Goal: Task Accomplishment & Management: Manage account settings

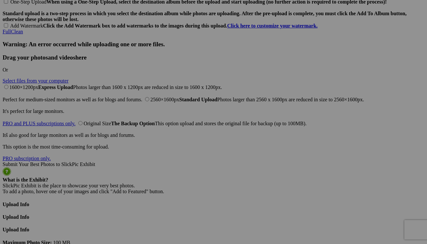
scroll to position [1418, 0]
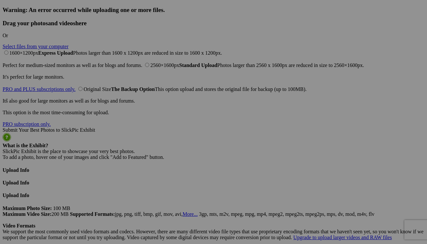
drag, startPoint x: 430, startPoint y: 85, endPoint x: 405, endPoint y: 231, distance: 148.5
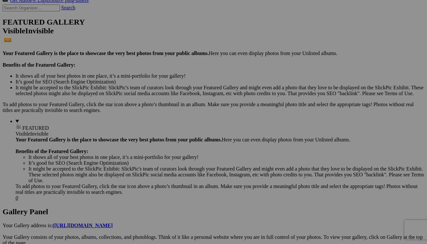
scroll to position [0, 0]
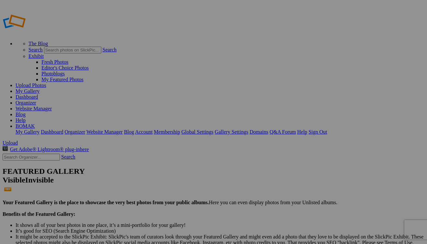
type input "Maternity Shoot"
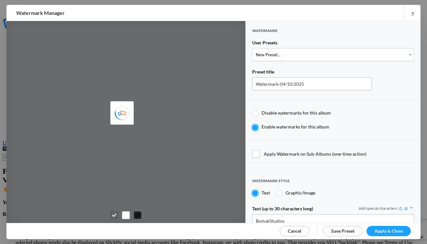
type input "BomakStudios"
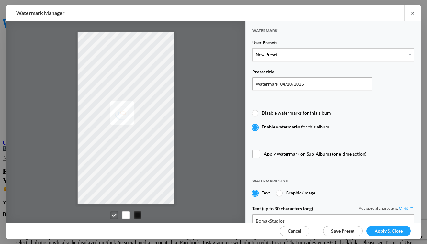
click at [258, 152] on span "Apply Watermark on Sub-Albums (one-time action)" at bounding box center [333, 154] width 162 height 8
click at [0, 0] on input "Apply Watermark on Sub-Albums (one-time action)" at bounding box center [0, 0] width 0 height 0
click at [280, 190] on div at bounding box center [280, 193] width 6 height 6
radio input "false"
radio input "true"
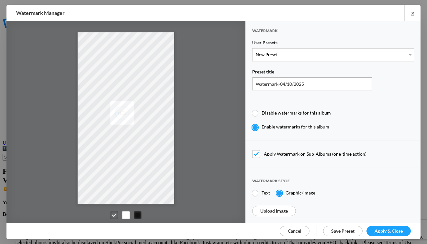
click at [257, 192] on div at bounding box center [255, 193] width 6 height 6
radio input "true"
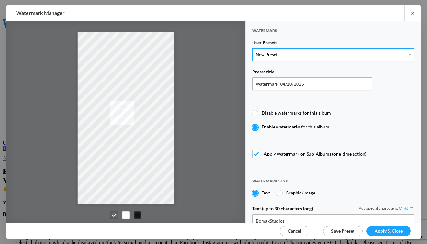
click at [283, 55] on select "New Preset..." at bounding box center [333, 54] width 162 height 13
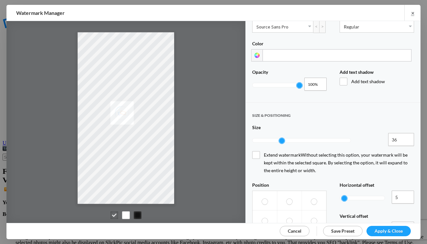
scroll to position [228, 0]
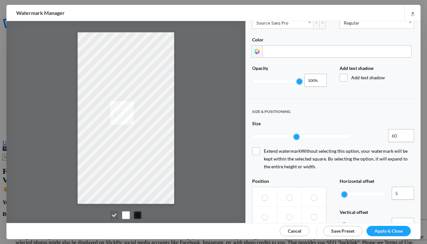
drag, startPoint x: 283, startPoint y: 132, endPoint x: 307, endPoint y: 135, distance: 23.8
click at [300, 134] on div at bounding box center [297, 137] width 6 height 6
type input "127"
drag, startPoint x: 301, startPoint y: 132, endPoint x: 348, endPoint y: 132, distance: 47.0
click at [336, 134] on div at bounding box center [333, 137] width 6 height 6
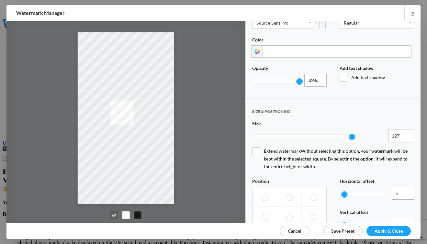
click at [291, 207] on label at bounding box center [289, 216] width 25 height 19
click at [287, 214] on input "radio" at bounding box center [286, 214] width 0 height 0
radio input "true"
drag, startPoint x: 341, startPoint y: 204, endPoint x: 364, endPoint y: 203, distance: 22.0
click at [361, 223] on div at bounding box center [364, 226] width 6 height 6
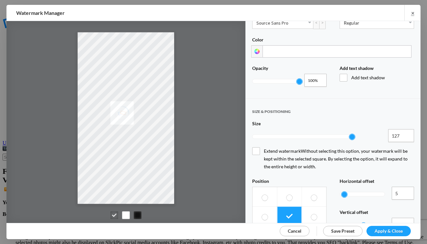
type input "46"
drag, startPoint x: 344, startPoint y: 171, endPoint x: 359, endPoint y: 170, distance: 15.2
click at [359, 192] on div at bounding box center [359, 195] width 6 height 6
drag, startPoint x: 358, startPoint y: 171, endPoint x: 352, endPoint y: 175, distance: 7.0
click at [353, 192] on div at bounding box center [355, 195] width 6 height 6
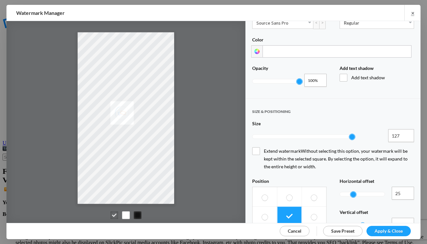
click at [351, 192] on div at bounding box center [354, 195] width 6 height 6
type input "0"
drag, startPoint x: 347, startPoint y: 173, endPoint x: 322, endPoint y: 177, distance: 25.2
click at [327, 179] on div "Position Horizontal offset 0 0% Vertical offset 46 4,600% Rotate 0° 90° 180° 27…" at bounding box center [333, 226] width 162 height 94
type input "0"
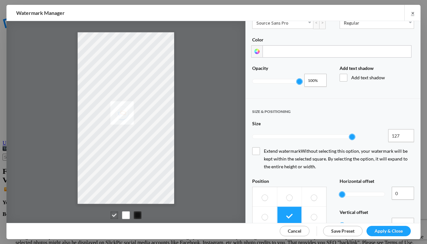
drag, startPoint x: 359, startPoint y: 203, endPoint x: 314, endPoint y: 209, distance: 45.7
click at [314, 209] on div "Position Horizontal offset 0 0% Vertical offset 0 0% Rotate 0° 90° 180° 270°" at bounding box center [333, 226] width 162 height 94
click at [256, 147] on span "Extend watermark Without selecting this option, your watermark will be kept wit…" at bounding box center [333, 158] width 162 height 23
click at [0, 0] on input "Extend watermark Without selecting this option, your watermark will be kept wit…" at bounding box center [0, 0] width 0 height 0
drag, startPoint x: 297, startPoint y: 79, endPoint x: 280, endPoint y: 82, distance: 17.2
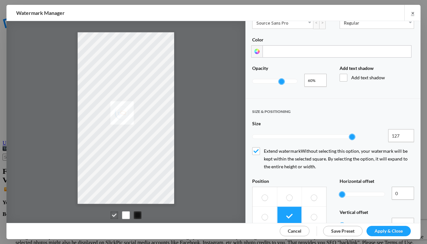
click at [280, 82] on div at bounding box center [274, 81] width 45 height 15
drag, startPoint x: 281, startPoint y: 78, endPoint x: 277, endPoint y: 79, distance: 4.0
click at [277, 79] on div at bounding box center [276, 82] width 6 height 6
drag, startPoint x: 276, startPoint y: 77, endPoint x: 265, endPoint y: 78, distance: 11.1
click at [265, 79] on div at bounding box center [265, 82] width 6 height 6
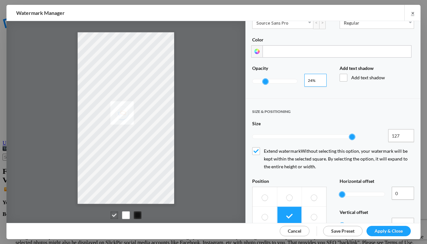
click at [320, 77] on input "0.24" at bounding box center [316, 80] width 22 height 13
type input "0.25"
click at [320, 75] on input "0.25" at bounding box center [316, 80] width 22 height 13
click at [342, 76] on span "Add text shadow" at bounding box center [377, 78] width 75 height 8
click at [0, 0] on input "Add text shadow" at bounding box center [0, 0] width 0 height 0
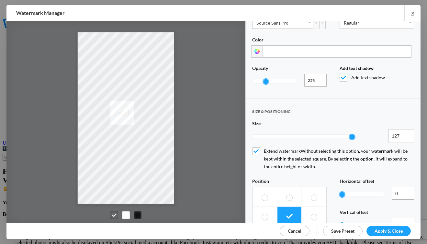
drag, startPoint x: 340, startPoint y: 76, endPoint x: 348, endPoint y: 76, distance: 7.8
click at [341, 75] on span "Add text shadow" at bounding box center [377, 78] width 75 height 8
click at [0, 0] on input "Add text shadow" at bounding box center [0, 0] width 0 height 0
drag, startPoint x: 351, startPoint y: 133, endPoint x: 345, endPoint y: 134, distance: 6.1
click at [345, 134] on div at bounding box center [347, 137] width 6 height 6
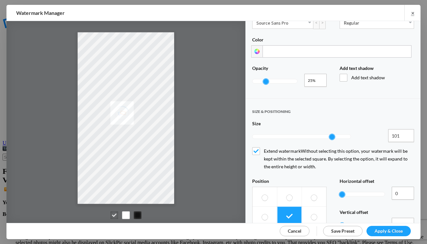
type input "100"
drag, startPoint x: 345, startPoint y: 132, endPoint x: 330, endPoint y: 134, distance: 15.1
click at [330, 134] on div at bounding box center [331, 137] width 6 height 6
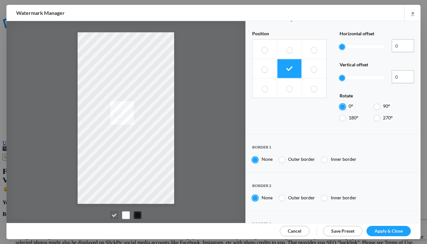
scroll to position [391, 0]
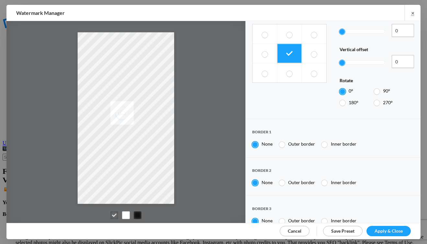
click at [283, 142] on div at bounding box center [282, 145] width 6 height 6
radio input "false"
radio input "true"
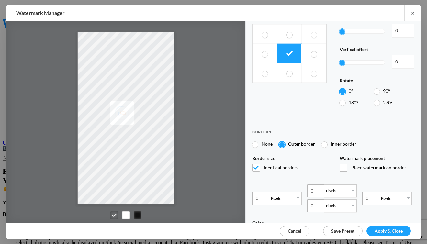
click at [257, 142] on div at bounding box center [255, 145] width 6 height 6
radio input "true"
radio input "false"
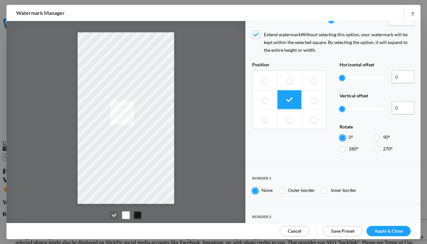
scroll to position [343, 0]
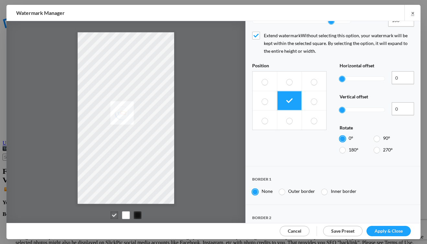
click at [374, 136] on div at bounding box center [377, 139] width 6 height 6
radio input "false"
click at [340, 147] on div at bounding box center [343, 150] width 6 height 6
radio input "false"
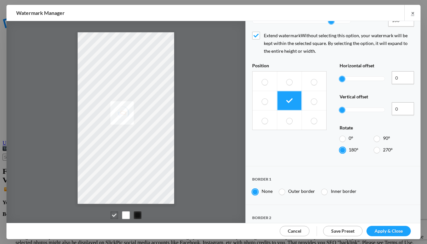
click at [376, 147] on div at bounding box center [377, 150] width 6 height 6
radio input "false"
click at [340, 136] on div at bounding box center [343, 139] width 6 height 6
radio input "false"
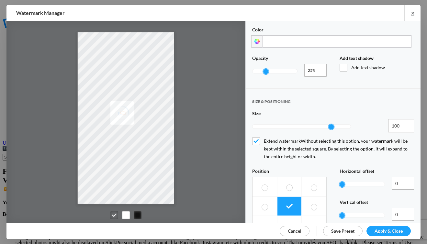
scroll to position [237, 0]
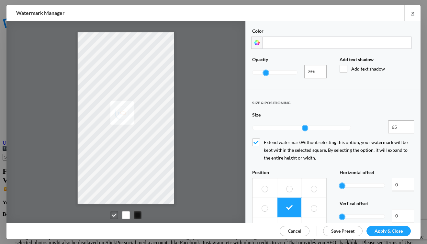
drag, startPoint x: 330, startPoint y: 122, endPoint x: 304, endPoint y: 126, distance: 25.8
click at [304, 126] on div at bounding box center [305, 128] width 6 height 6
drag, startPoint x: 304, startPoint y: 124, endPoint x: 322, endPoint y: 121, distance: 18.9
click at [322, 125] on div at bounding box center [324, 128] width 6 height 6
type input "100"
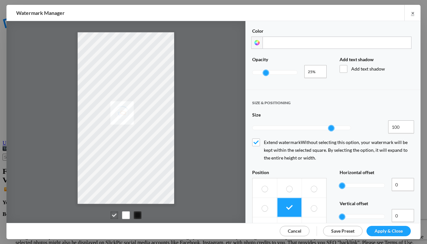
drag, startPoint x: 321, startPoint y: 123, endPoint x: 329, endPoint y: 122, distance: 7.6
click at [329, 125] on div at bounding box center [332, 128] width 6 height 6
drag, startPoint x: 265, startPoint y: 69, endPoint x: 256, endPoint y: 71, distance: 9.9
click at [256, 71] on div at bounding box center [256, 73] width 6 height 6
drag, startPoint x: 256, startPoint y: 71, endPoint x: 272, endPoint y: 70, distance: 16.5
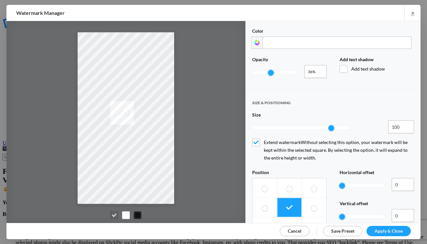
click at [272, 70] on div at bounding box center [271, 73] width 6 height 6
type input "0.25"
drag, startPoint x: 272, startPoint y: 70, endPoint x: 267, endPoint y: 72, distance: 5.5
click at [267, 72] on div at bounding box center [266, 73] width 6 height 6
click at [140, 214] on div at bounding box center [138, 216] width 8 height 8
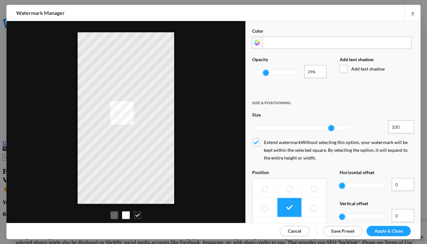
click at [114, 215] on div at bounding box center [114, 216] width 8 height 8
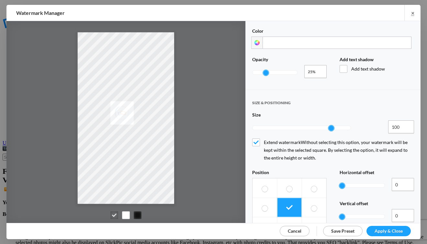
drag, startPoint x: 267, startPoint y: 72, endPoint x: 126, endPoint y: 215, distance: 200.9
click at [126, 215] on div at bounding box center [126, 216] width 8 height 8
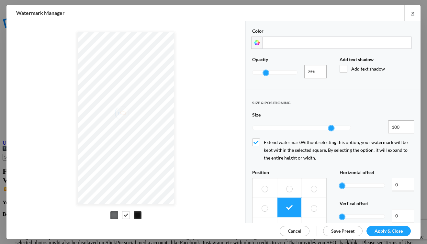
click at [140, 215] on div at bounding box center [138, 216] width 8 height 8
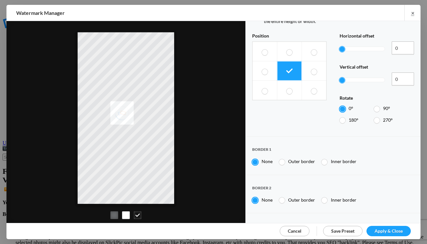
scroll to position [391, 0]
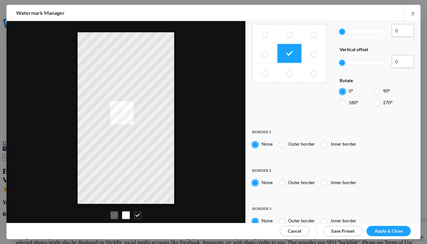
click at [344, 232] on span "Save Preset" at bounding box center [342, 231] width 23 height 6
select select
drag, startPoint x: 380, startPoint y: 229, endPoint x: 390, endPoint y: 230, distance: 10.5
click at [384, 230] on span "Apply & Close" at bounding box center [389, 231] width 28 height 6
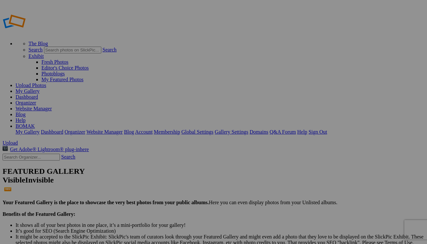
type input "Maternity Shoot"
drag, startPoint x: 0, startPoint y: 0, endPoint x: 80, endPoint y: 68, distance: 104.8
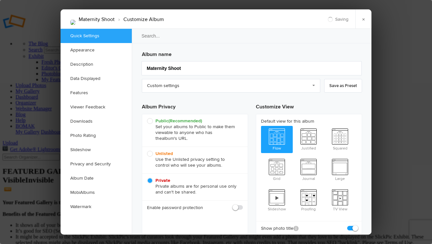
checkbox input "true"
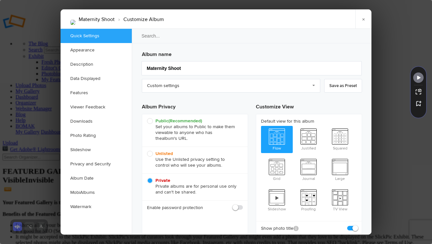
click at [207, 88] on link "Custom settings" at bounding box center [231, 86] width 179 height 14
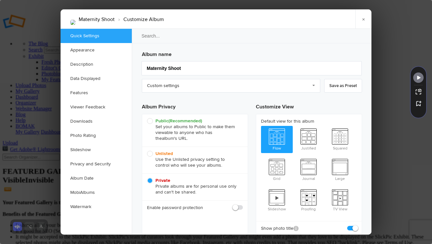
drag, startPoint x: 80, startPoint y: 68, endPoint x: 237, endPoint y: 209, distance: 211.7
click at [243, 205] on span at bounding box center [243, 205] width 0 height 0
click at [243, 205] on input "checkbox" at bounding box center [243, 204] width 0 height 0
click at [243, 205] on span at bounding box center [243, 205] width 0 height 0
click at [243, 205] on input "checkbox" at bounding box center [243, 204] width 0 height 0
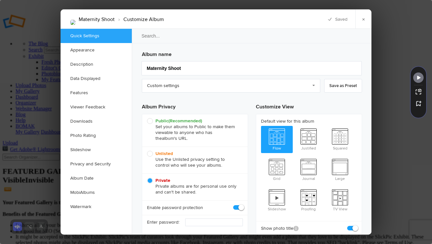
checkbox input "false"
drag, startPoint x: 237, startPoint y: 209, endPoint x: 179, endPoint y: 132, distance: 96.9
click at [179, 132] on span "Public (Recommended) Set your albums to Public to make them viewable to anyone …" at bounding box center [193, 129] width 93 height 23
drag, startPoint x: 179, startPoint y: 132, endPoint x: 150, endPoint y: 121, distance: 31.3
click at [150, 121] on span "Public (Recommended) Set your albums to Public to make them viewable to anyone …" at bounding box center [193, 129] width 93 height 23
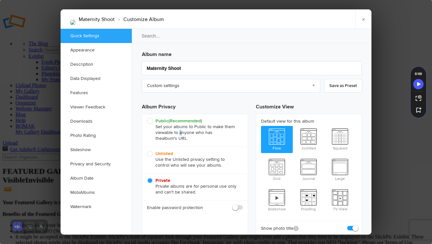
click at [147, 118] on input "Public (Recommended) Set your albums to Public to make them viewable to anyone …" at bounding box center [147, 118] width 0 height 0
radio input "true"
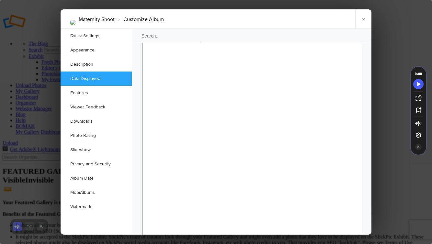
scroll to position [573, 0]
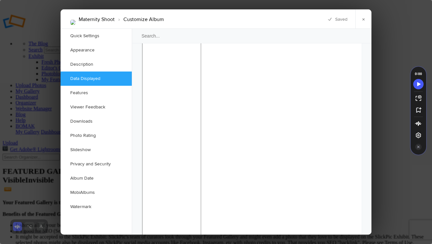
checkbox input "true"
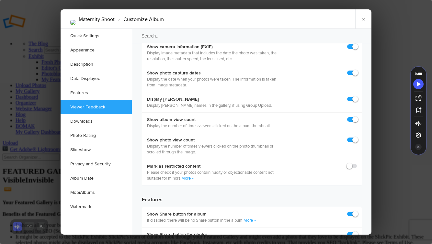
scroll to position [958, 0]
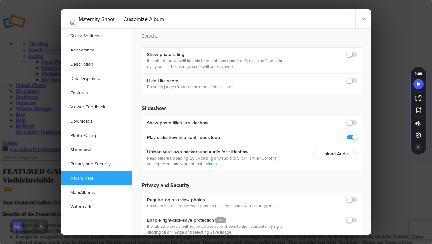
scroll to position [1451, 0]
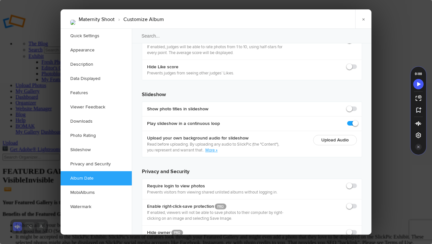
checkbox input "true"
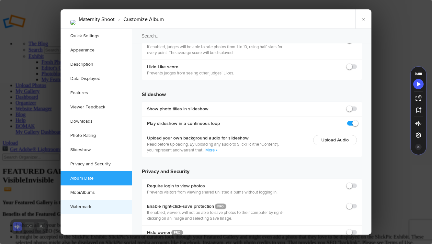
click at [98, 208] on link "Watermark" at bounding box center [96, 207] width 71 height 14
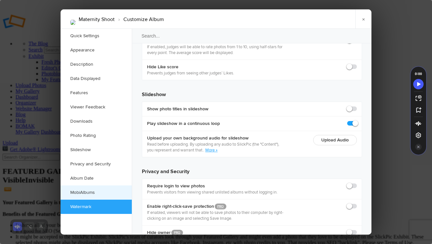
click at [106, 194] on link "MobiAlbums" at bounding box center [96, 193] width 71 height 14
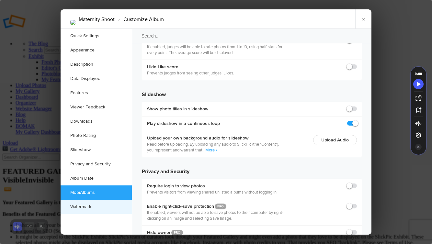
click at [105, 206] on link "Watermark" at bounding box center [96, 207] width 71 height 14
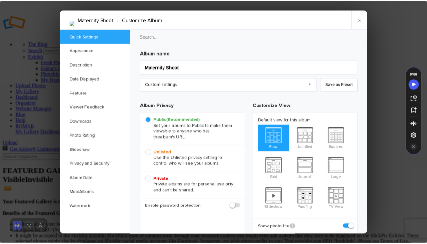
scroll to position [0, 0]
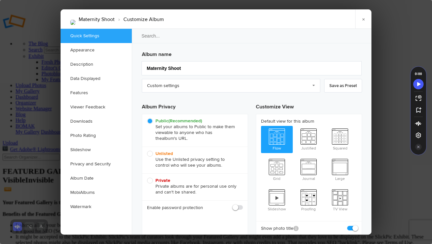
click at [364, 19] on link "×" at bounding box center [363, 18] width 16 height 19
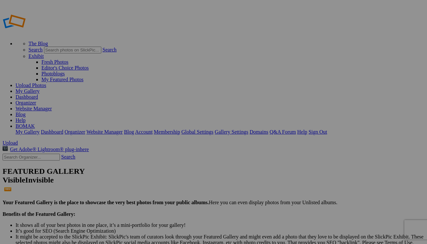
type input "Maternity Shoot"
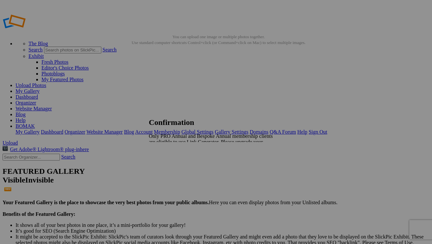
click at [161, 156] on span "Close" at bounding box center [155, 159] width 12 height 6
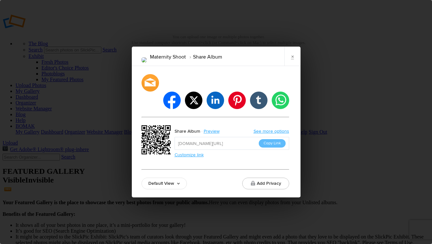
click at [277, 139] on button "Copy Link" at bounding box center [272, 143] width 27 height 8
click at [281, 93] on li "whatsapp" at bounding box center [280, 100] width 19 height 19
